Goal: Information Seeking & Learning: Understand process/instructions

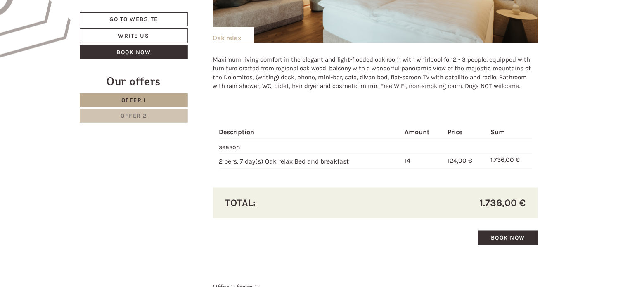
scroll to position [618, 0]
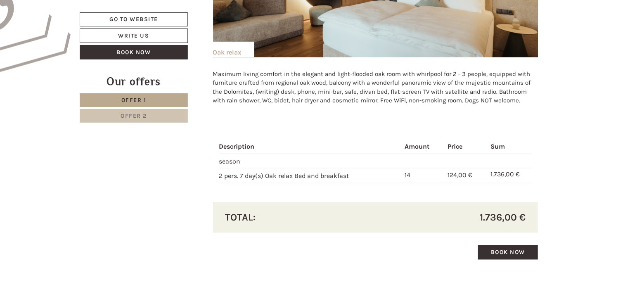
click at [345, 130] on div "Description Amount Price Sum season 2 pers. 7 day(s) Oak relax Bed and breakfas…" at bounding box center [375, 161] width 325 height 81
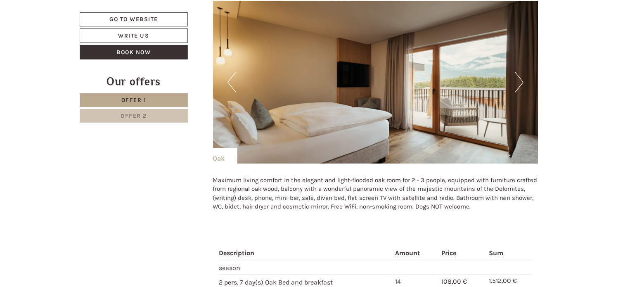
scroll to position [989, 0]
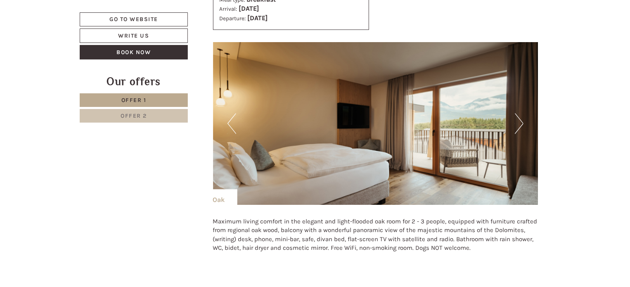
click at [516, 122] on button "Next" at bounding box center [519, 123] width 9 height 21
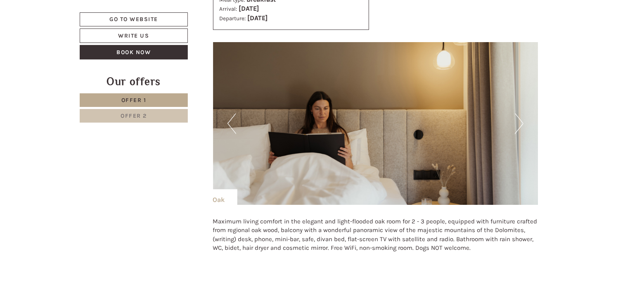
click at [520, 124] on button "Next" at bounding box center [519, 123] width 9 height 21
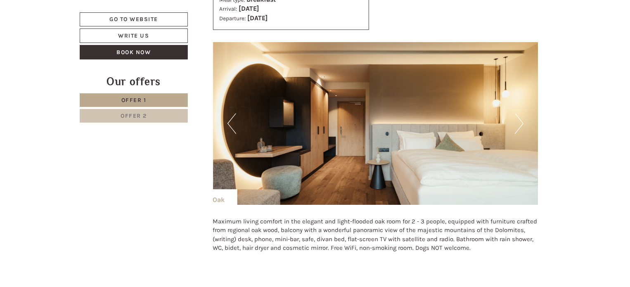
click at [520, 124] on button "Next" at bounding box center [519, 123] width 9 height 21
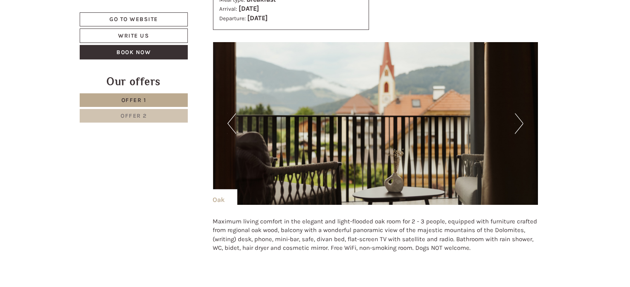
click at [520, 124] on button "Next" at bounding box center [519, 123] width 9 height 21
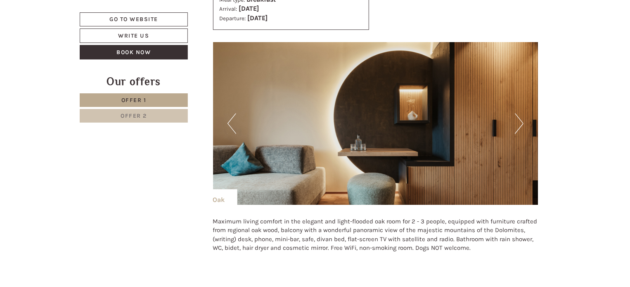
click at [520, 124] on button "Next" at bounding box center [519, 123] width 9 height 21
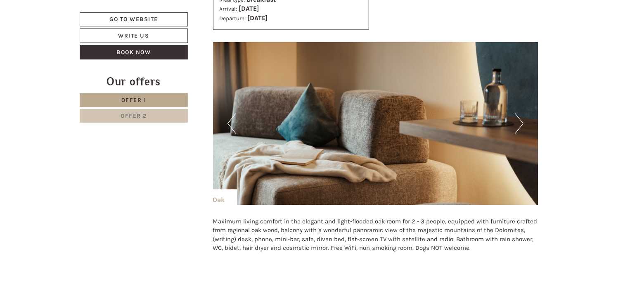
click at [520, 124] on button "Next" at bounding box center [519, 123] width 9 height 21
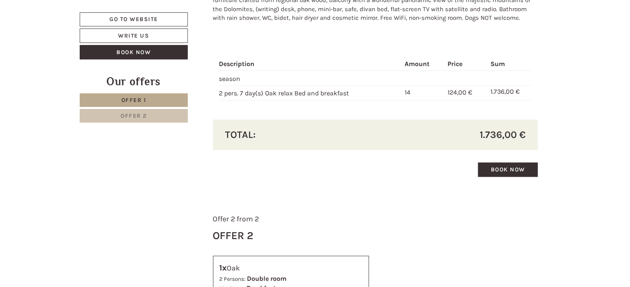
scroll to position [535, 0]
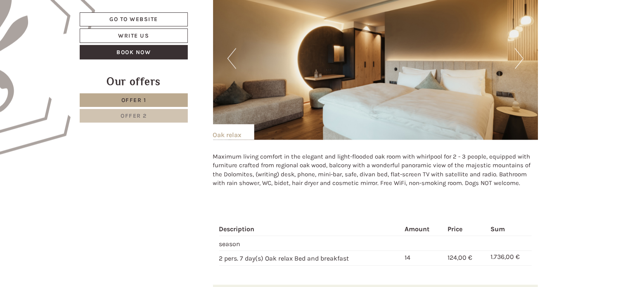
click at [517, 56] on button "Next" at bounding box center [519, 58] width 9 height 21
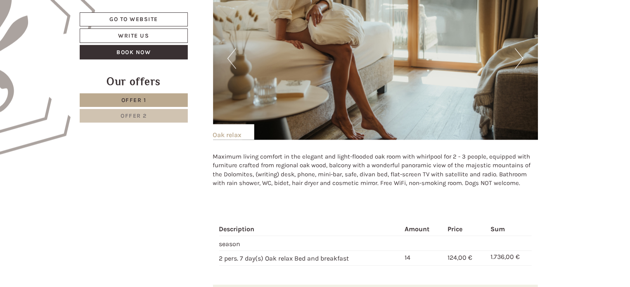
click at [517, 58] on button "Next" at bounding box center [519, 58] width 9 height 21
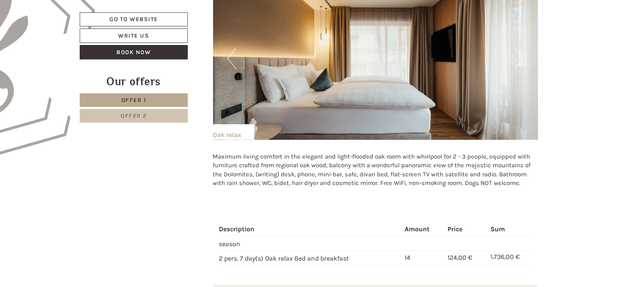
click at [517, 58] on button "Next" at bounding box center [519, 58] width 9 height 21
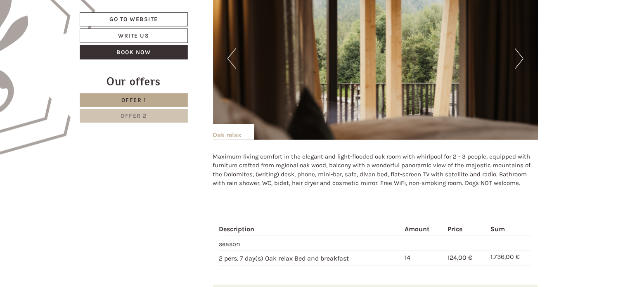
click at [517, 58] on button "Next" at bounding box center [519, 58] width 9 height 21
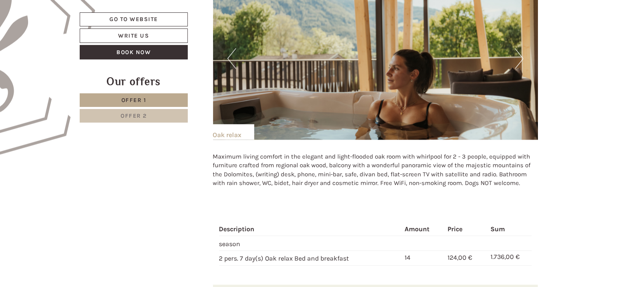
click at [517, 58] on button "Next" at bounding box center [519, 58] width 9 height 21
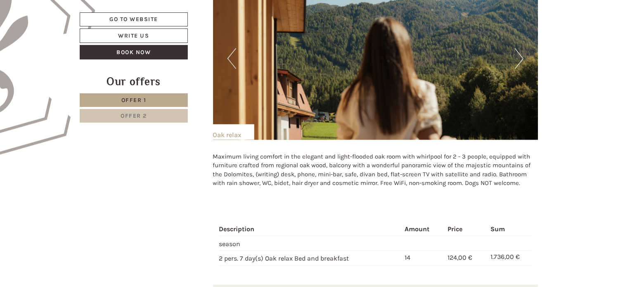
click at [517, 58] on button "Next" at bounding box center [519, 58] width 9 height 21
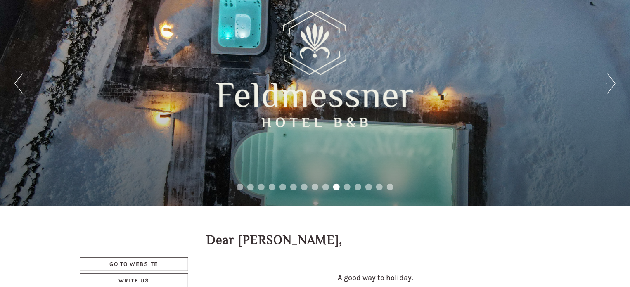
scroll to position [0, 0]
